Goal: Find specific page/section: Find specific page/section

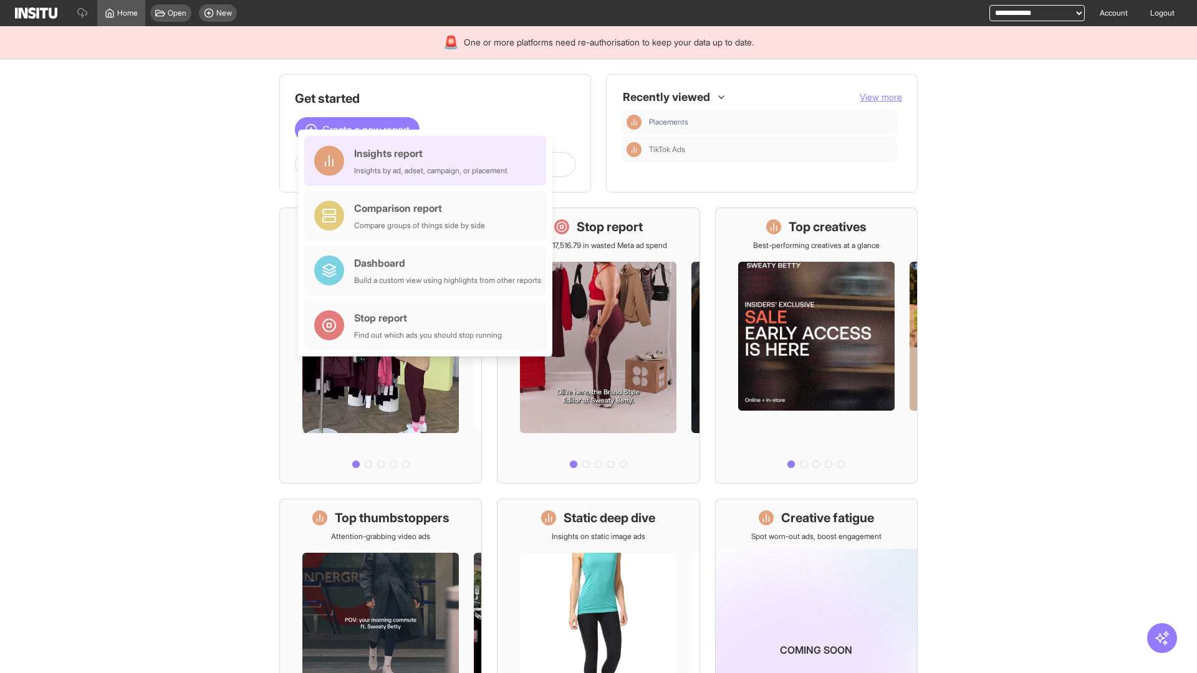
click at [428, 161] on div "Insights report Insights by ad, adset, campaign, or placement" at bounding box center [430, 161] width 153 height 30
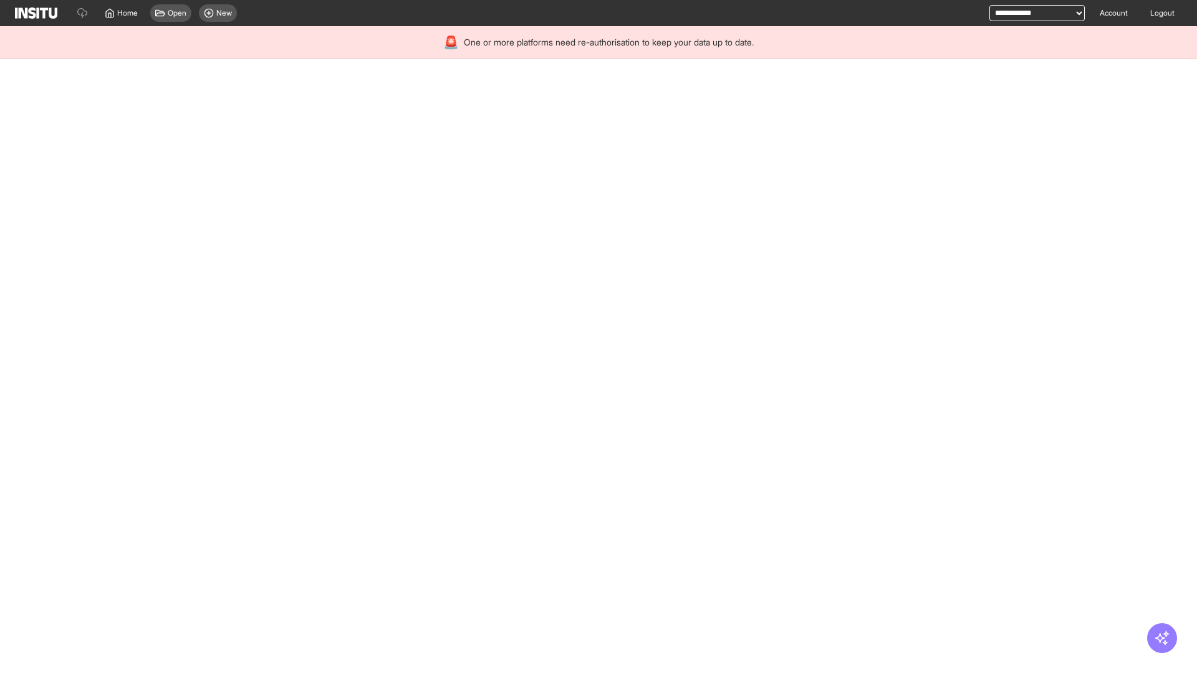
select select "**"
